Goal: Task Accomplishment & Management: Use online tool/utility

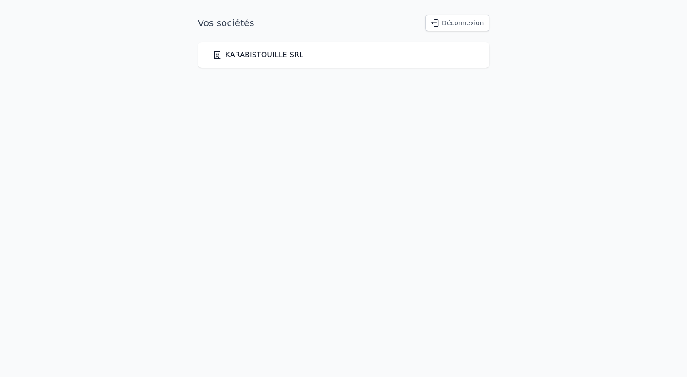
click at [465, 58] on div "KARABISTOUILLE SRL" at bounding box center [344, 55] width 262 height 11
click at [248, 50] on link "KARABISTOUILLE SRL" at bounding box center [258, 55] width 91 height 11
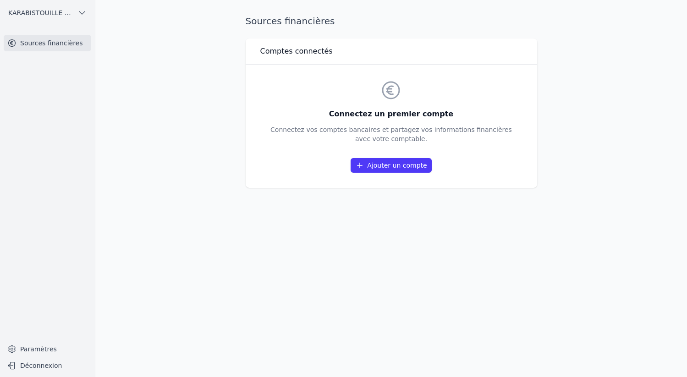
click at [381, 162] on link "Ajouter un compte" at bounding box center [391, 165] width 81 height 15
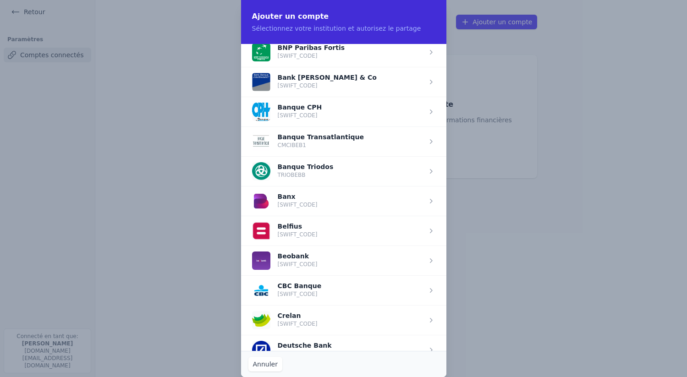
scroll to position [168, 0]
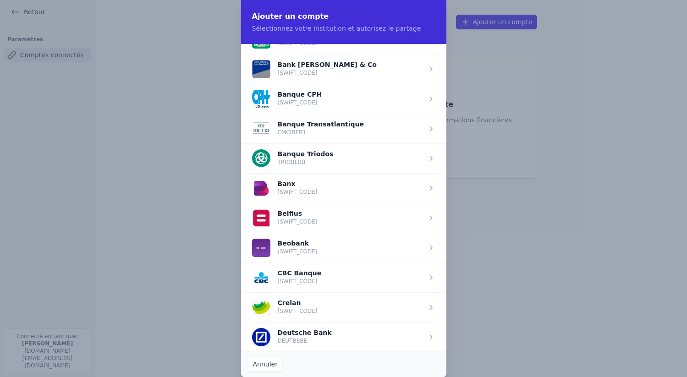
click at [321, 275] on span "button" at bounding box center [343, 278] width 205 height 30
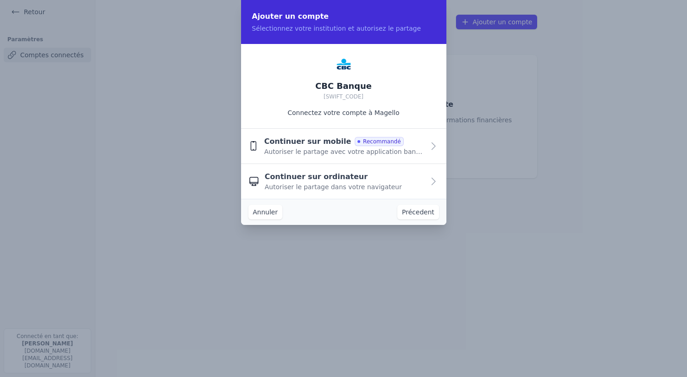
click at [300, 191] on span "Autoriser le partage dans votre navigateur" at bounding box center [333, 187] width 137 height 9
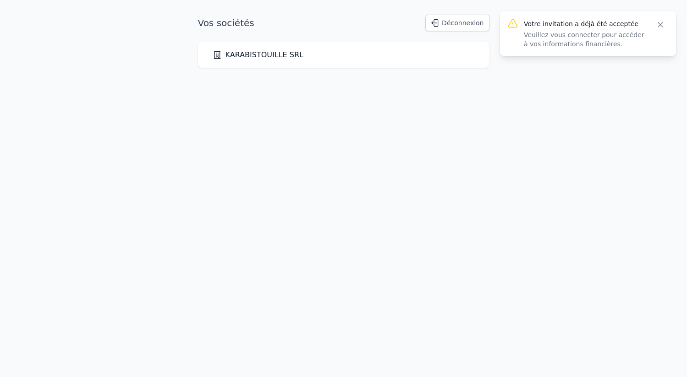
click at [374, 56] on div "KARABISTOUILLE SRL" at bounding box center [344, 55] width 262 height 11
click at [367, 58] on div "KARABISTOUILLE SRL" at bounding box center [344, 55] width 262 height 11
click at [288, 57] on link "KARABISTOUILLE SRL" at bounding box center [258, 55] width 91 height 11
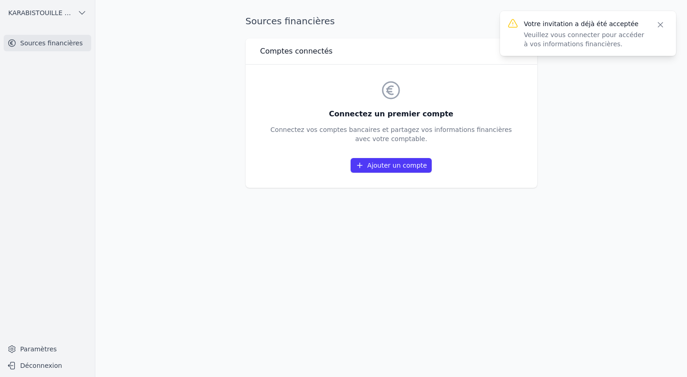
click at [374, 167] on link "Ajouter un compte" at bounding box center [391, 165] width 81 height 15
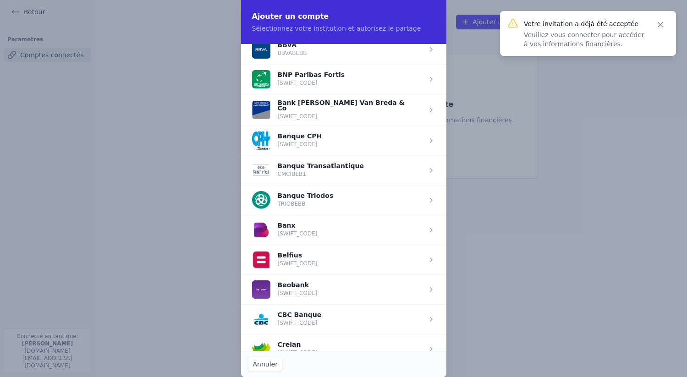
scroll to position [181, 0]
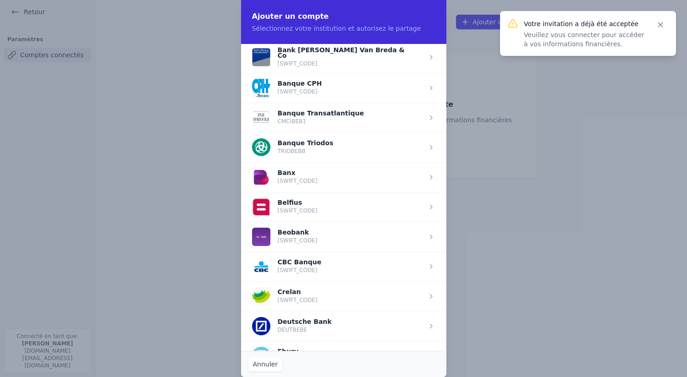
click at [302, 276] on span "button" at bounding box center [343, 267] width 205 height 30
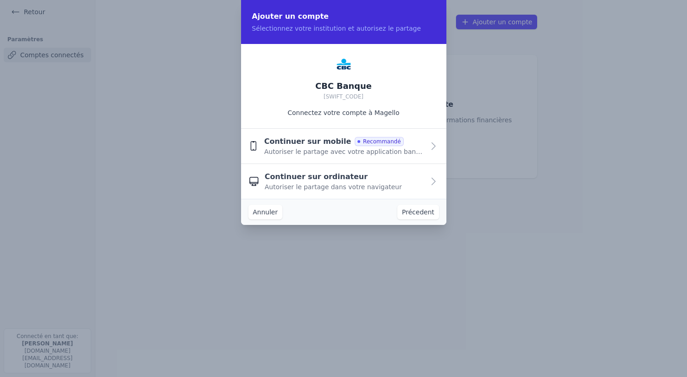
click at [347, 152] on span "Autoriser le partage avec votre application bancaire" at bounding box center [344, 151] width 160 height 9
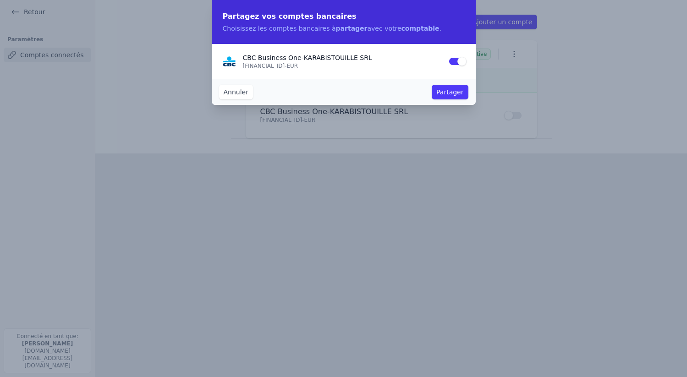
click at [436, 89] on button "Partager" at bounding box center [450, 92] width 36 height 15
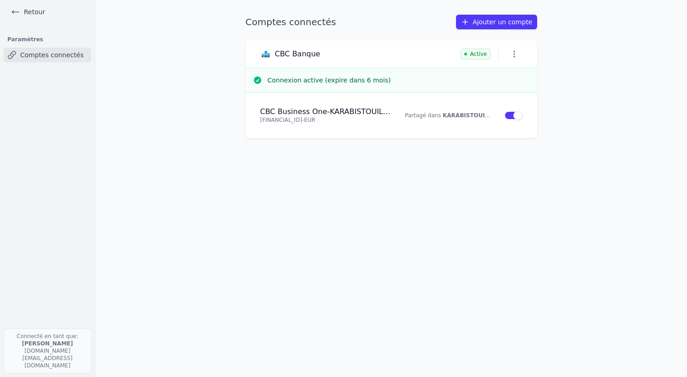
click at [37, 11] on link "Retour" at bounding box center [27, 12] width 41 height 13
